Goal: Information Seeking & Learning: Learn about a topic

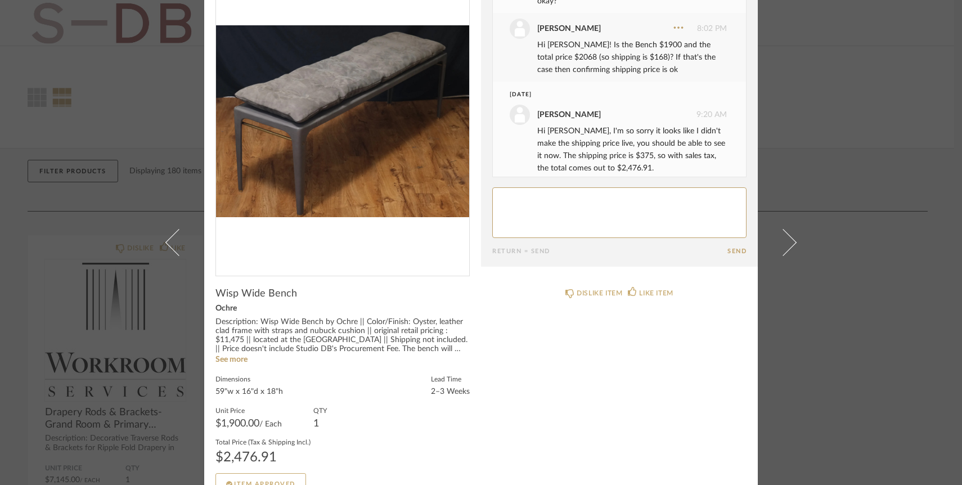
scroll to position [66, 0]
click at [541, 206] on textarea at bounding box center [619, 211] width 254 height 51
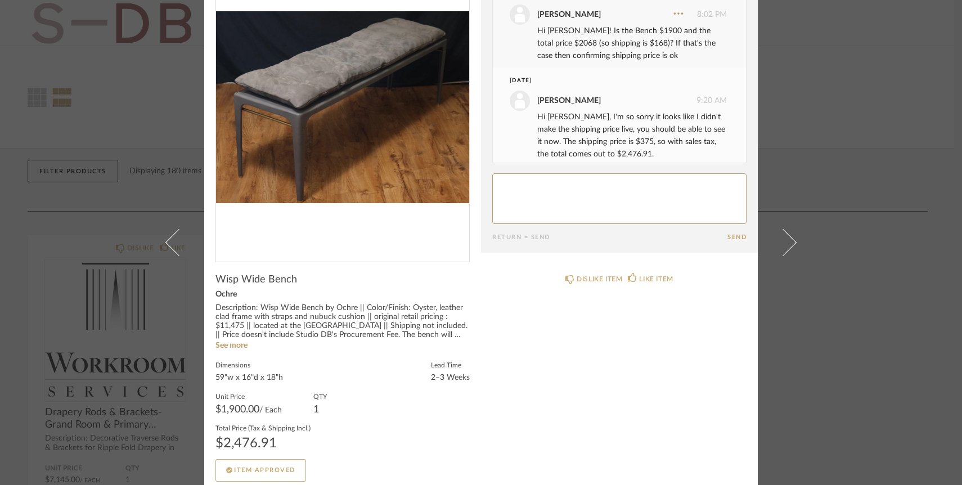
scroll to position [87, 0]
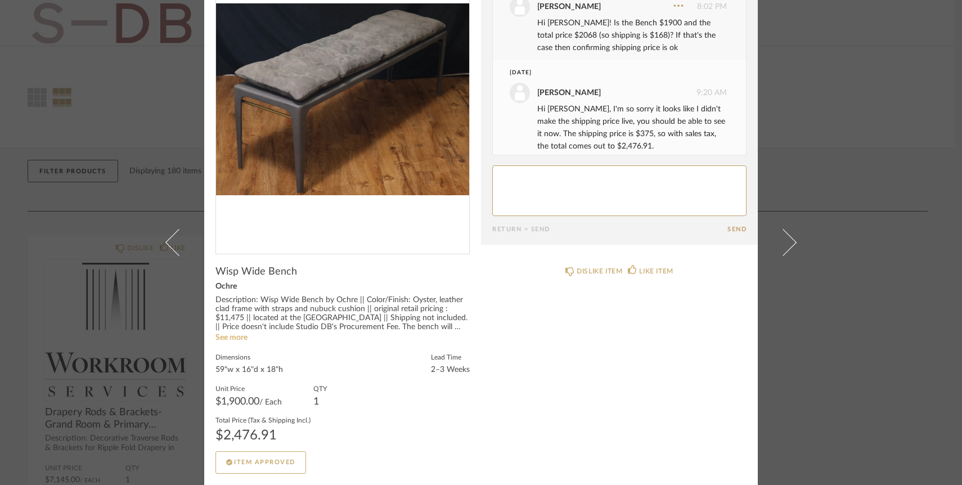
click at [233, 338] on link "See more" at bounding box center [231, 337] width 32 height 8
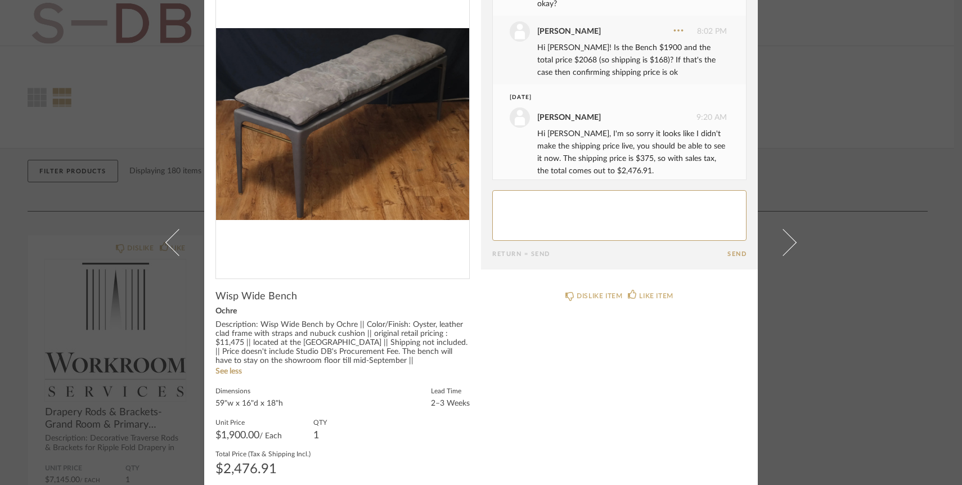
scroll to position [60, 0]
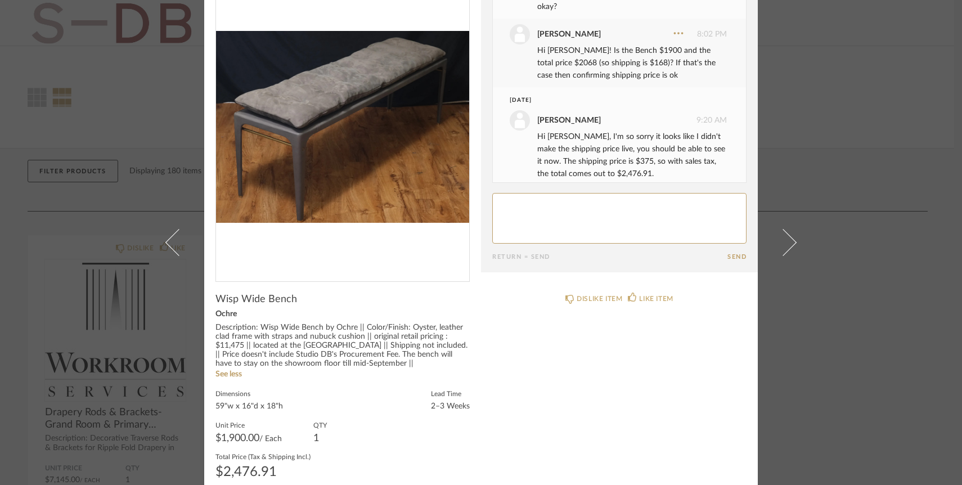
drag, startPoint x: 232, startPoint y: 314, endPoint x: 204, endPoint y: 312, distance: 27.6
click at [205, 312] on cpp-summary-info "Wisp Wide Bench Ochre Description: Wisp Wide Bench by Ochre || Color/Finish: Oy…" at bounding box center [342, 396] width 277 height 228
copy div "Ochre"
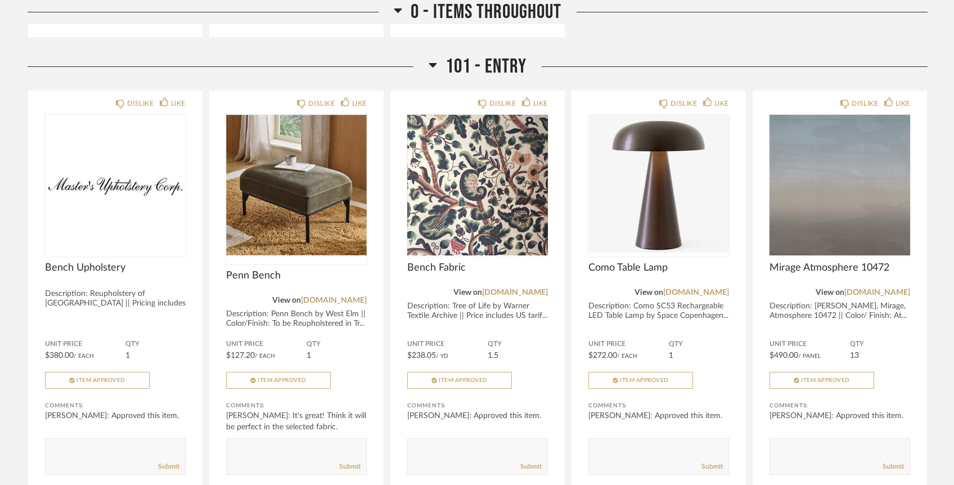
scroll to position [834, 0]
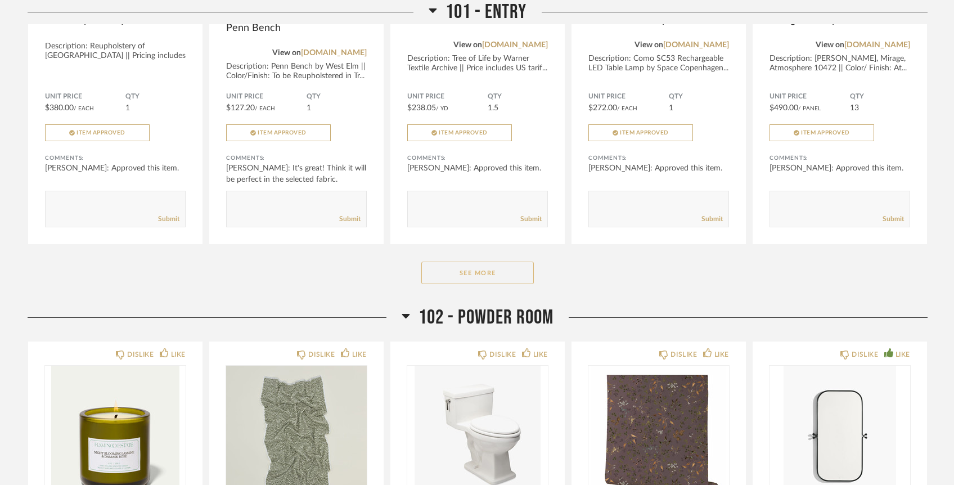
click at [463, 261] on button "See More" at bounding box center [477, 272] width 112 height 22
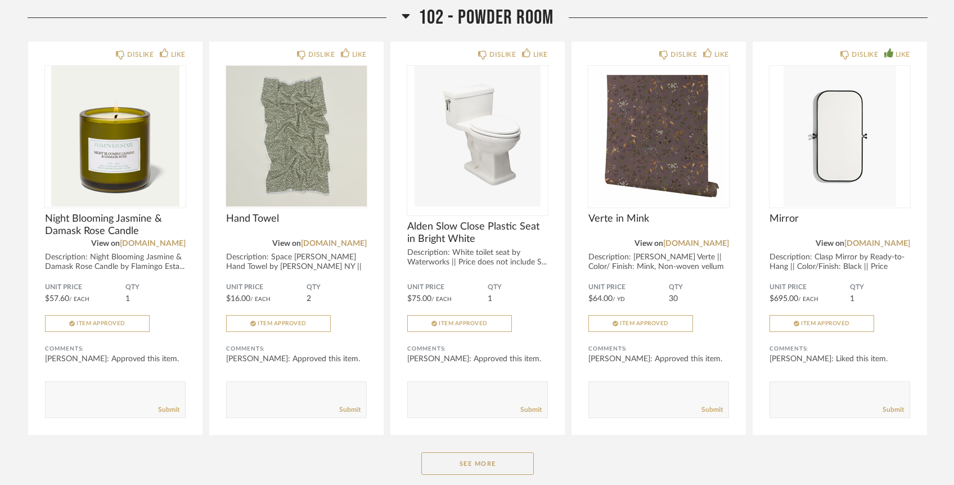
scroll to position [1939, 0]
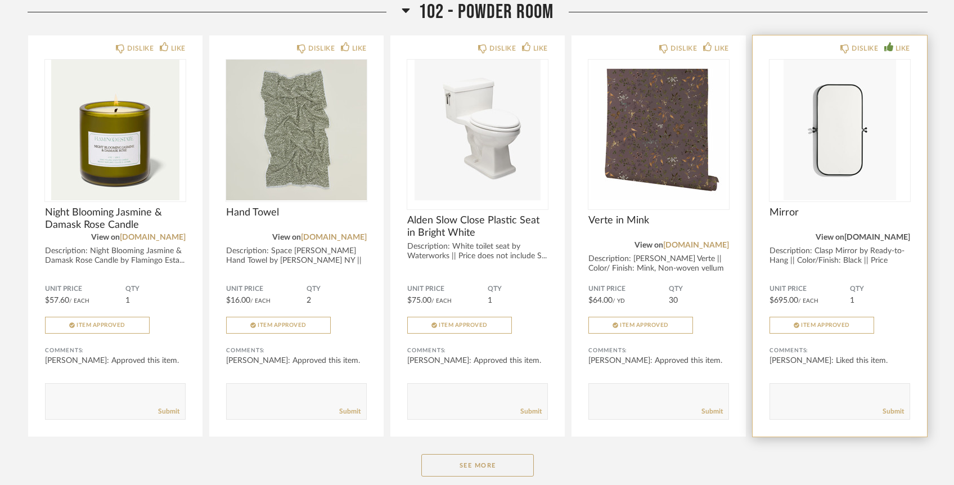
click at [886, 233] on link "[DOMAIN_NAME]" at bounding box center [877, 237] width 66 height 8
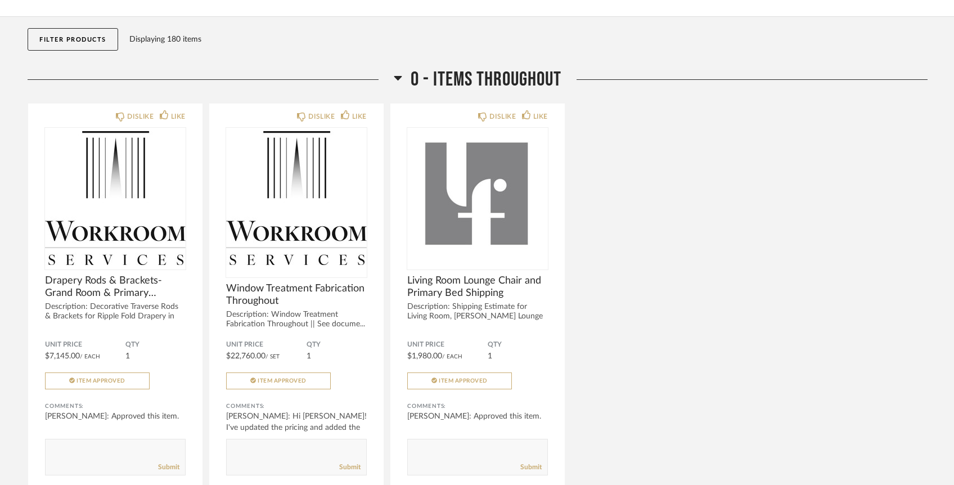
scroll to position [0, 0]
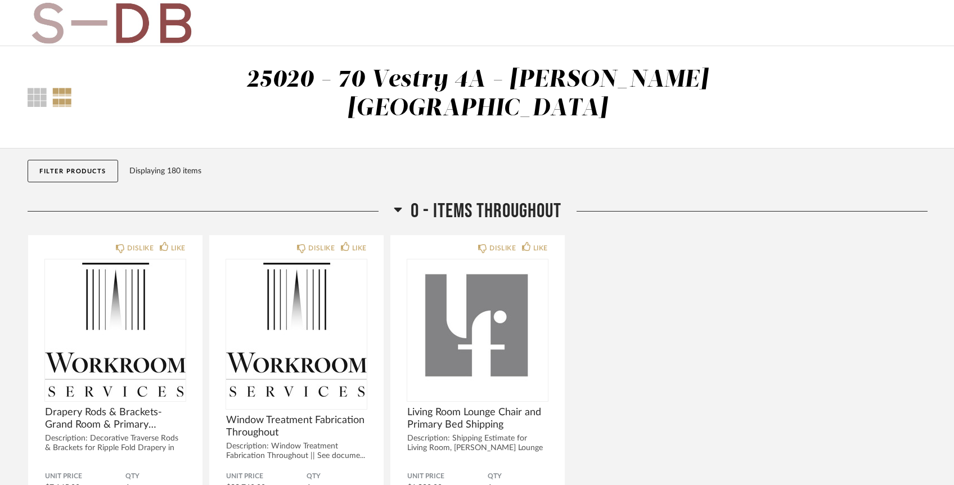
click at [56, 160] on button "Filter Products" at bounding box center [73, 171] width 91 height 22
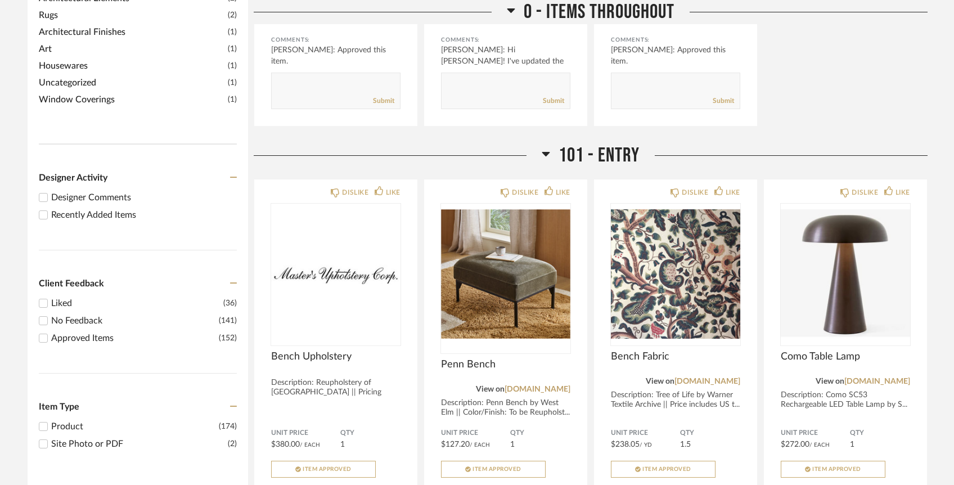
scroll to position [488, 0]
click at [105, 207] on div "Recently Added Items" at bounding box center [144, 213] width 186 height 13
click at [50, 207] on input "Recently Added Items" at bounding box center [43, 213] width 13 height 13
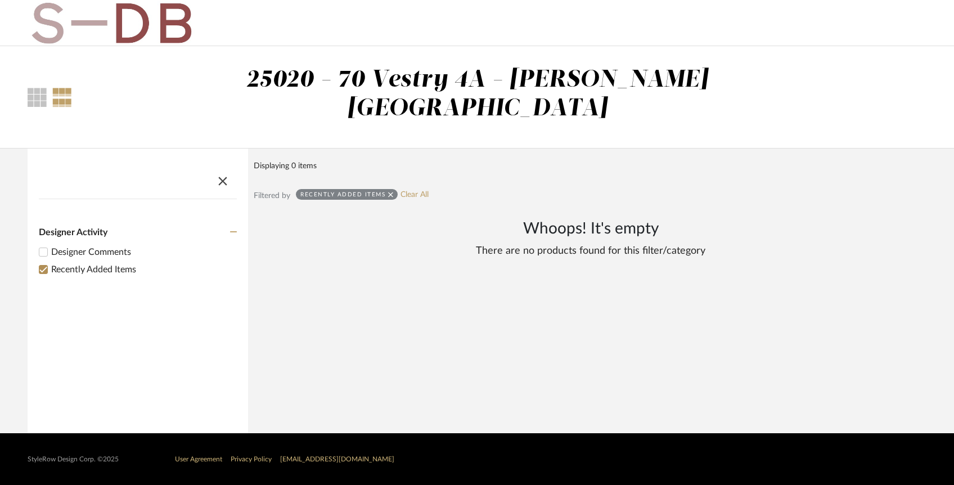
scroll to position [0, 0]
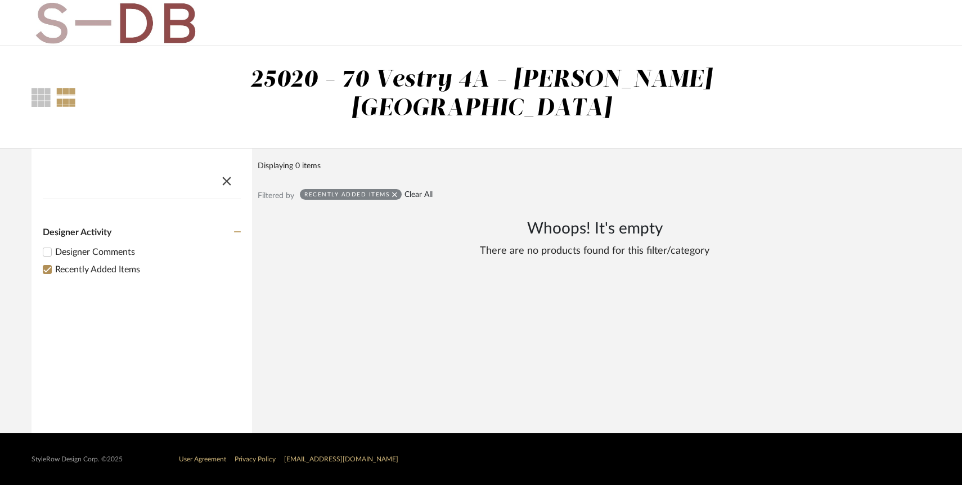
click at [408, 190] on link "Clear All" at bounding box center [418, 195] width 28 height 10
checkbox input "false"
